Goal: Task Accomplishment & Management: Use online tool/utility

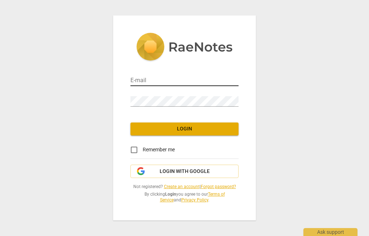
click at [174, 79] on input "email" at bounding box center [184, 81] width 108 height 10
type input "lowsehkiat@gmail.com"
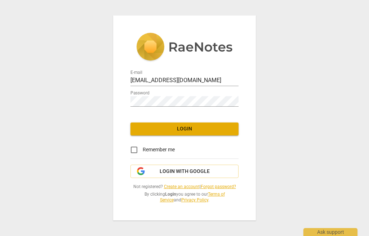
click at [136, 152] on input "Remember me" at bounding box center [133, 149] width 17 height 17
checkbox input "true"
click at [198, 174] on span "Login with Google" at bounding box center [184, 171] width 50 height 7
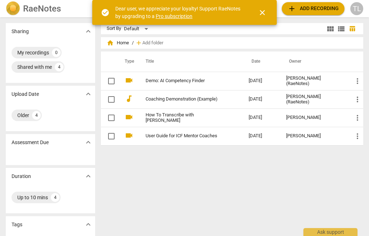
click at [266, 14] on span "close" at bounding box center [261, 12] width 17 height 9
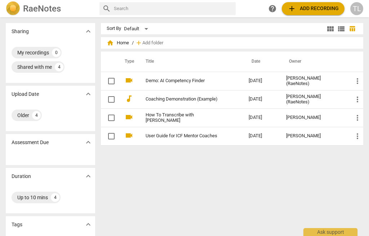
click at [314, 11] on span "add Add recording" at bounding box center [312, 8] width 51 height 9
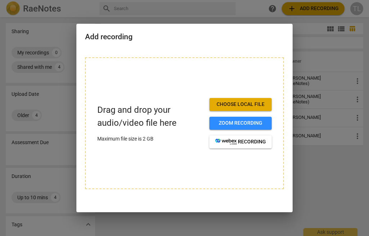
click at [243, 104] on span "Choose local file" at bounding box center [240, 104] width 51 height 7
click at [201, 224] on div at bounding box center [184, 118] width 369 height 236
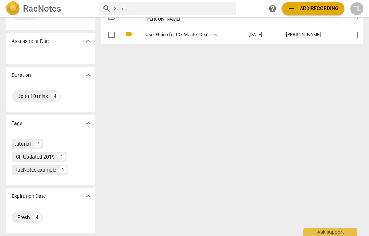
scroll to position [101, 0]
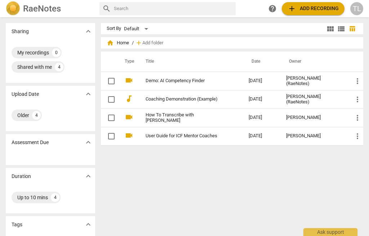
click at [313, 7] on span "add Add recording" at bounding box center [312, 8] width 51 height 9
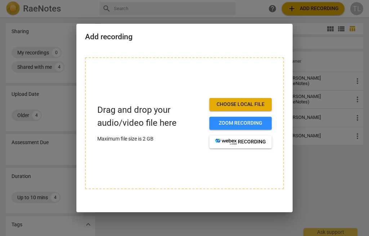
click at [253, 103] on span "Choose local file" at bounding box center [240, 104] width 51 height 7
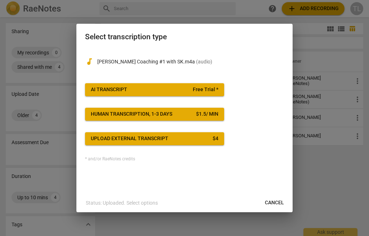
click at [160, 88] on span "AI Transcript Free Trial *" at bounding box center [154, 89] width 127 height 7
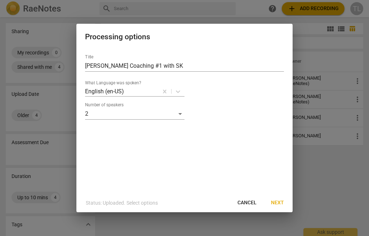
click at [279, 204] on span "Next" at bounding box center [277, 202] width 13 height 7
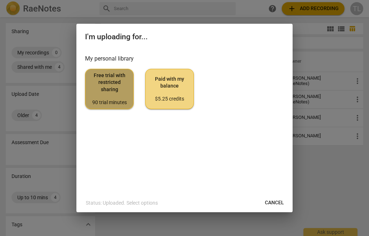
click at [114, 92] on span "Free trial with restricted sharing 90 trial minutes" at bounding box center [109, 89] width 36 height 34
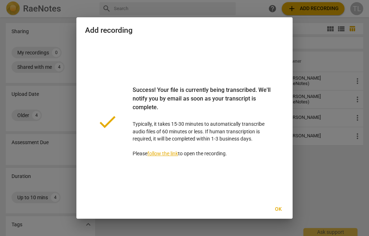
click at [281, 203] on button "Ok" at bounding box center [277, 209] width 23 height 13
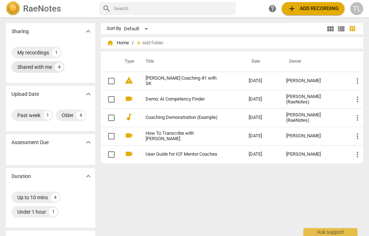
click at [45, 67] on div "Shared with me" at bounding box center [34, 66] width 35 height 7
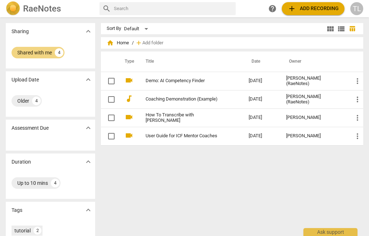
click at [88, 32] on span "expand_more" at bounding box center [88, 31] width 9 height 9
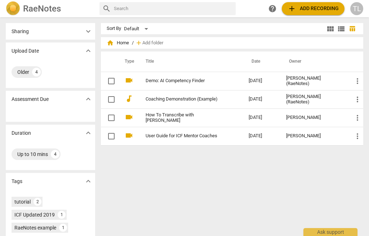
click at [88, 31] on span "expand_more" at bounding box center [88, 31] width 9 height 9
